Goal: Find specific page/section: Find specific page/section

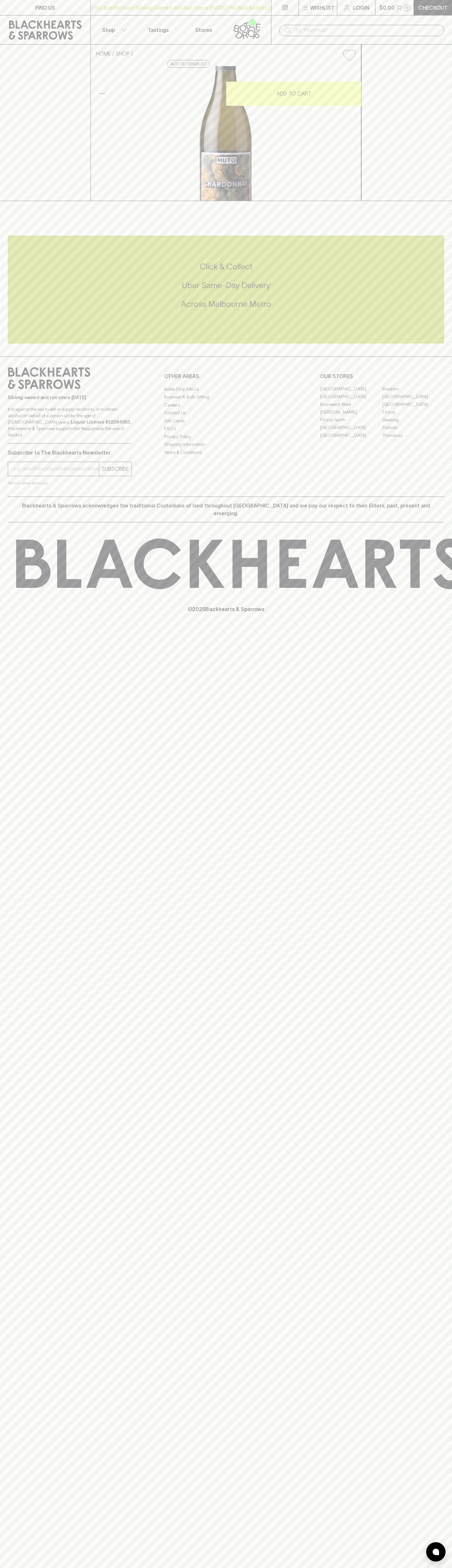
click at [417, 29] on input "text" at bounding box center [366, 30] width 144 height 10
click at [435, 1228] on div "FIND US | No Bad Bottles | Sibling Owned and Run Since [DATE] | No Bad Bottles …" at bounding box center [226, 784] width 452 height 1568
click at [223, 1567] on html "FIND US | No Bad Bottles | Sibling Owned and Run Since [DATE] | No Bad Bottles …" at bounding box center [226, 784] width 452 height 1568
click at [1, 483] on div "Sibling owned and run since [DATE] It is against the law to sell or supply alco…" at bounding box center [226, 427] width 452 height 140
click at [413, 393] on link "Braddon" at bounding box center [413, 389] width 62 height 8
